Goal: Task Accomplishment & Management: Complete application form

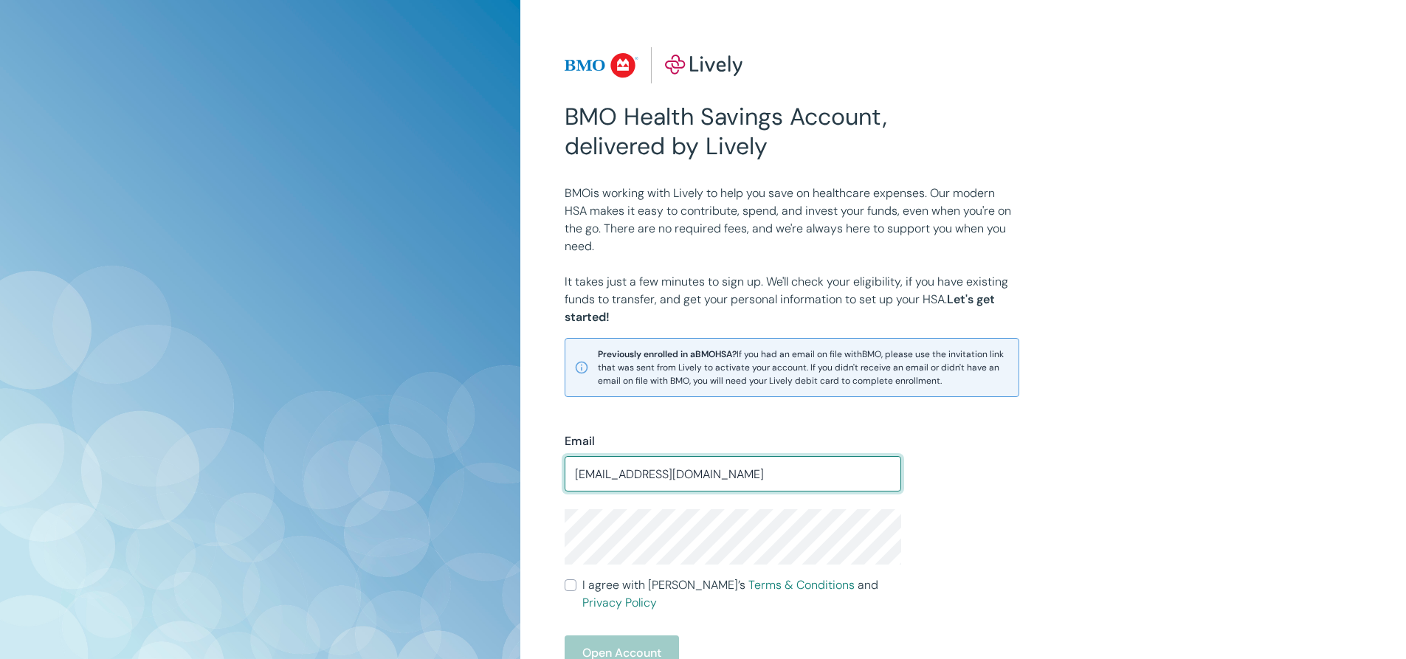
scroll to position [148, 0]
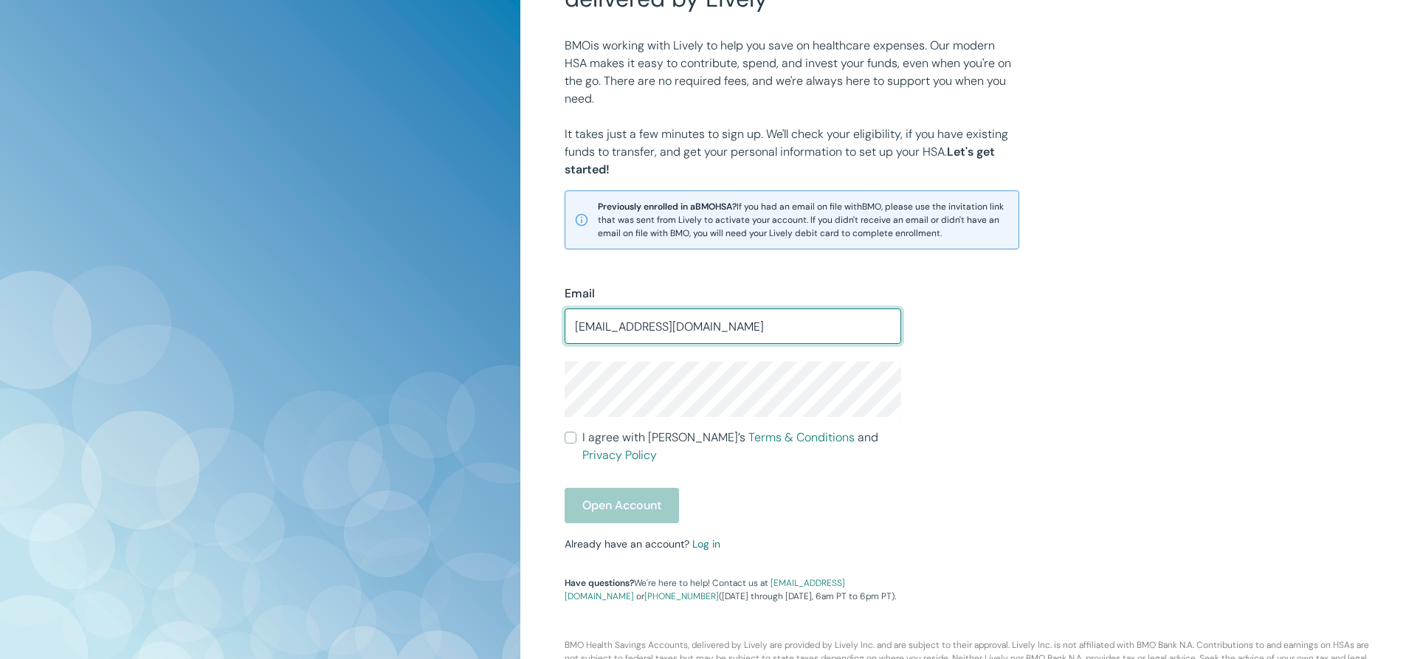
type input "[EMAIL_ADDRESS][DOMAIN_NAME]"
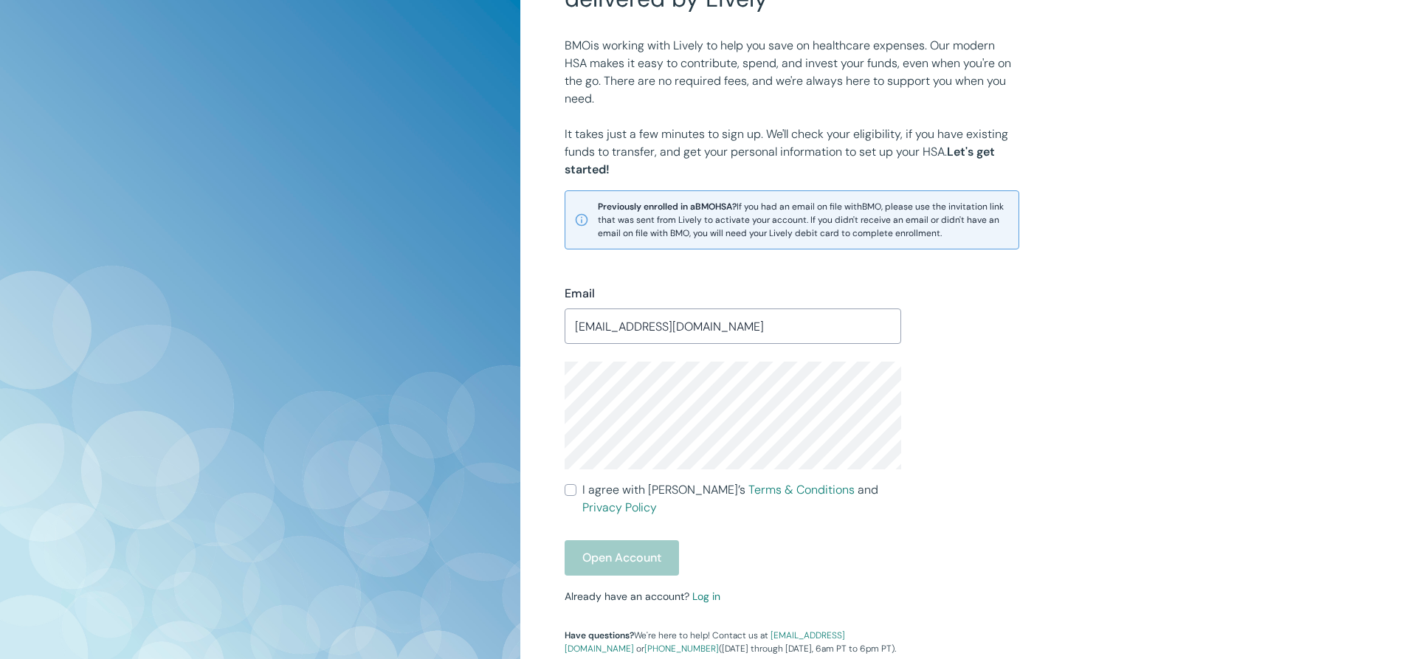
click at [568, 492] on input "I agree with Lively’s Terms & Conditions and Privacy Policy" at bounding box center [571, 490] width 12 height 12
checkbox input "true"
click at [708, 590] on link "Log in" at bounding box center [706, 596] width 28 height 13
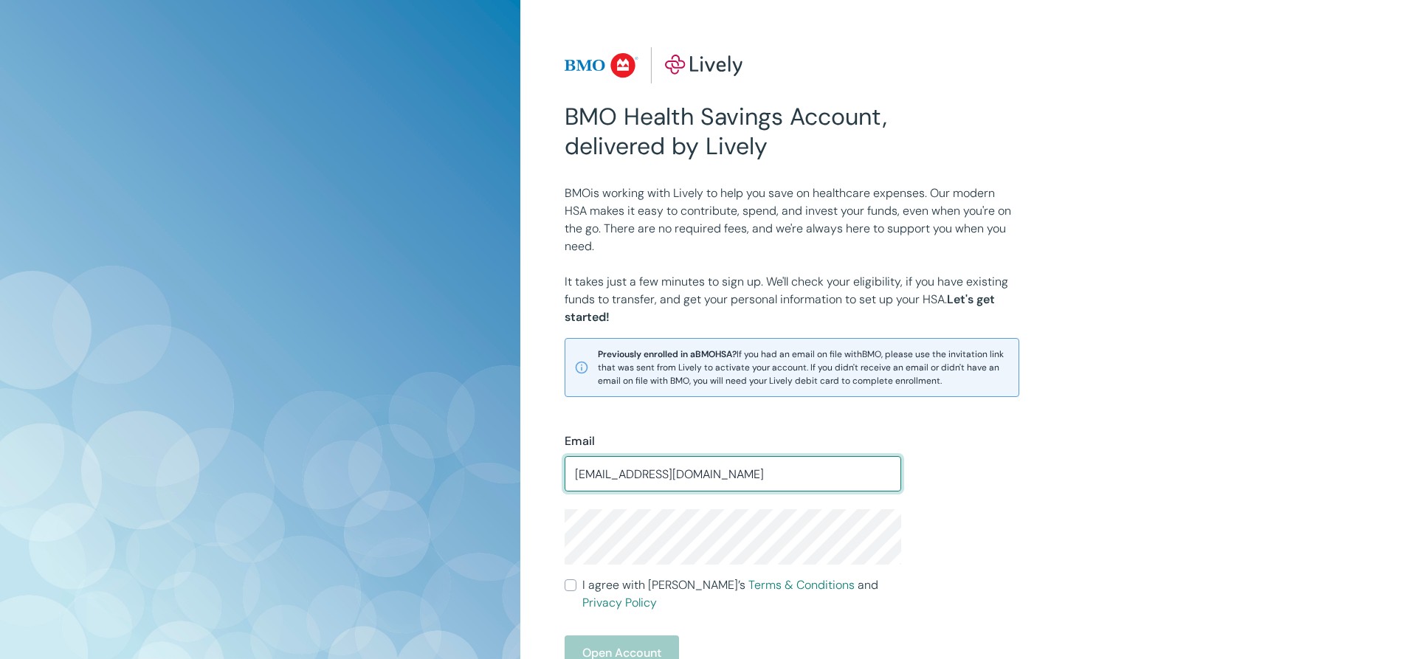
type input "[EMAIL_ADDRESS][DOMAIN_NAME]"
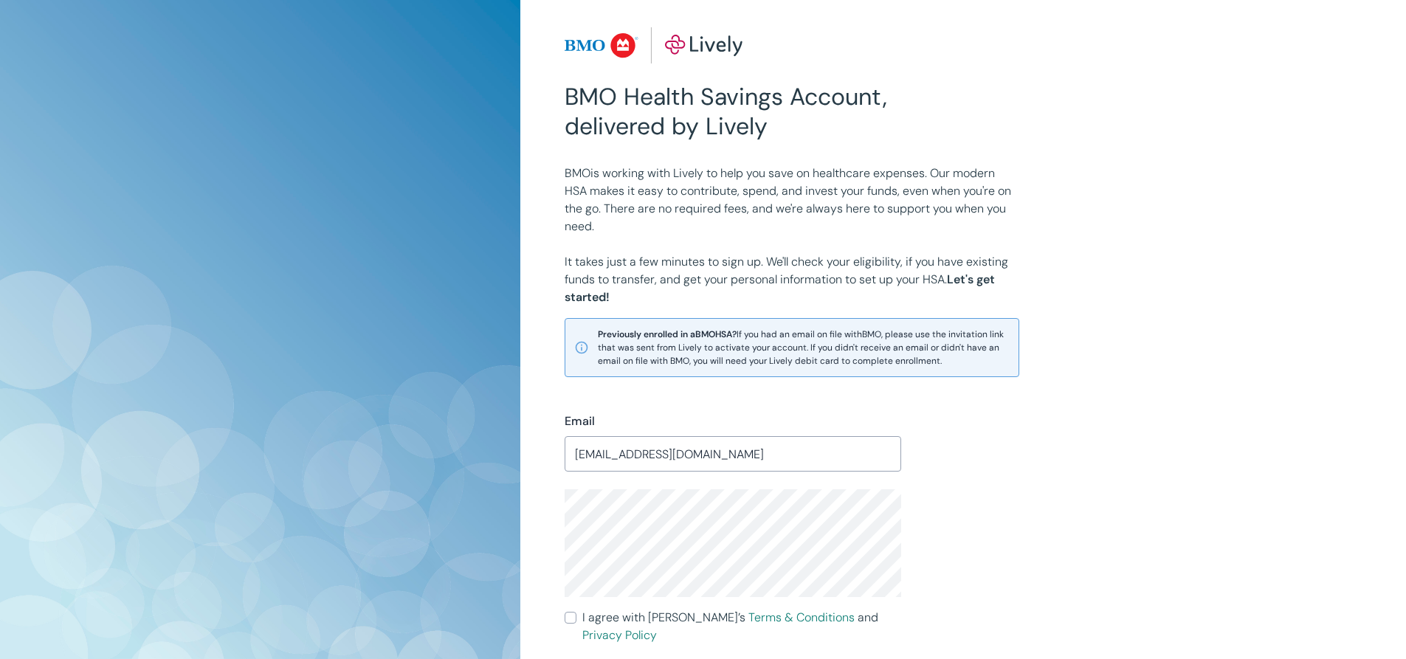
scroll to position [148, 0]
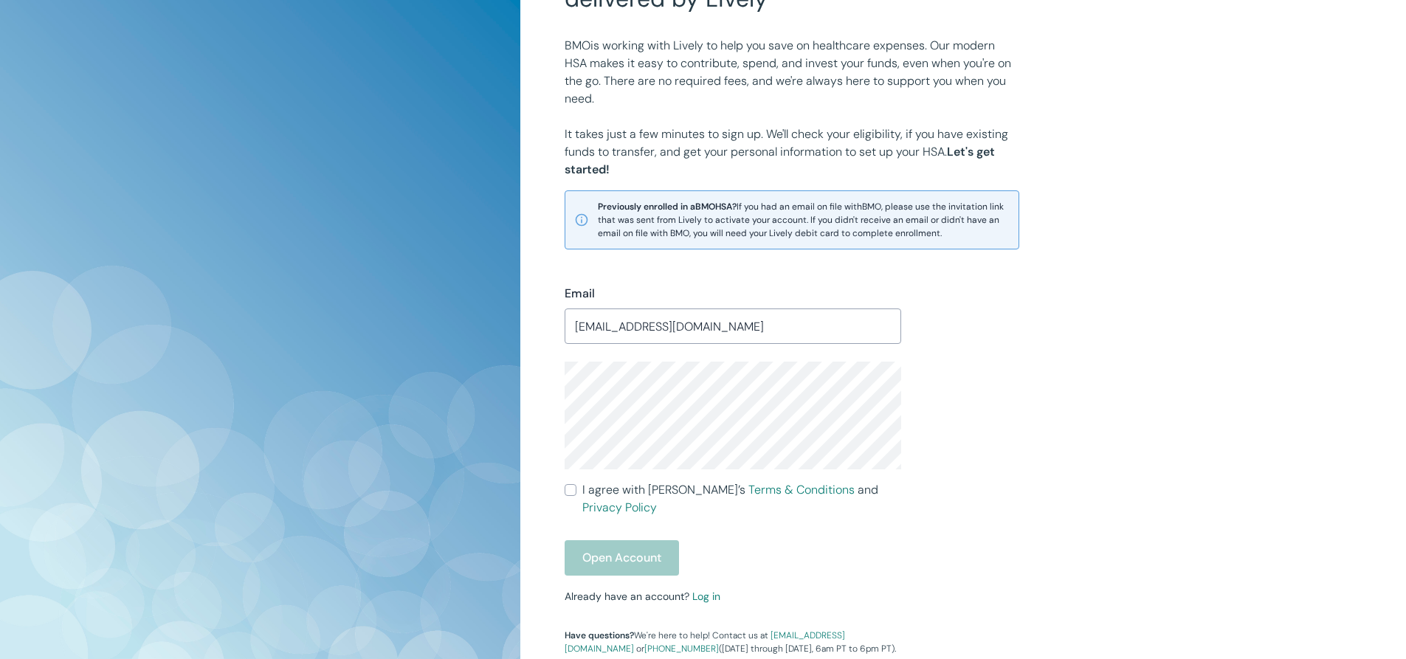
click at [572, 495] on input "I agree with Lively’s Terms & Conditions and Privacy Policy" at bounding box center [571, 490] width 12 height 12
checkbox input "true"
click at [616, 541] on button "Open Account" at bounding box center [622, 557] width 114 height 35
